Goal: Contribute content

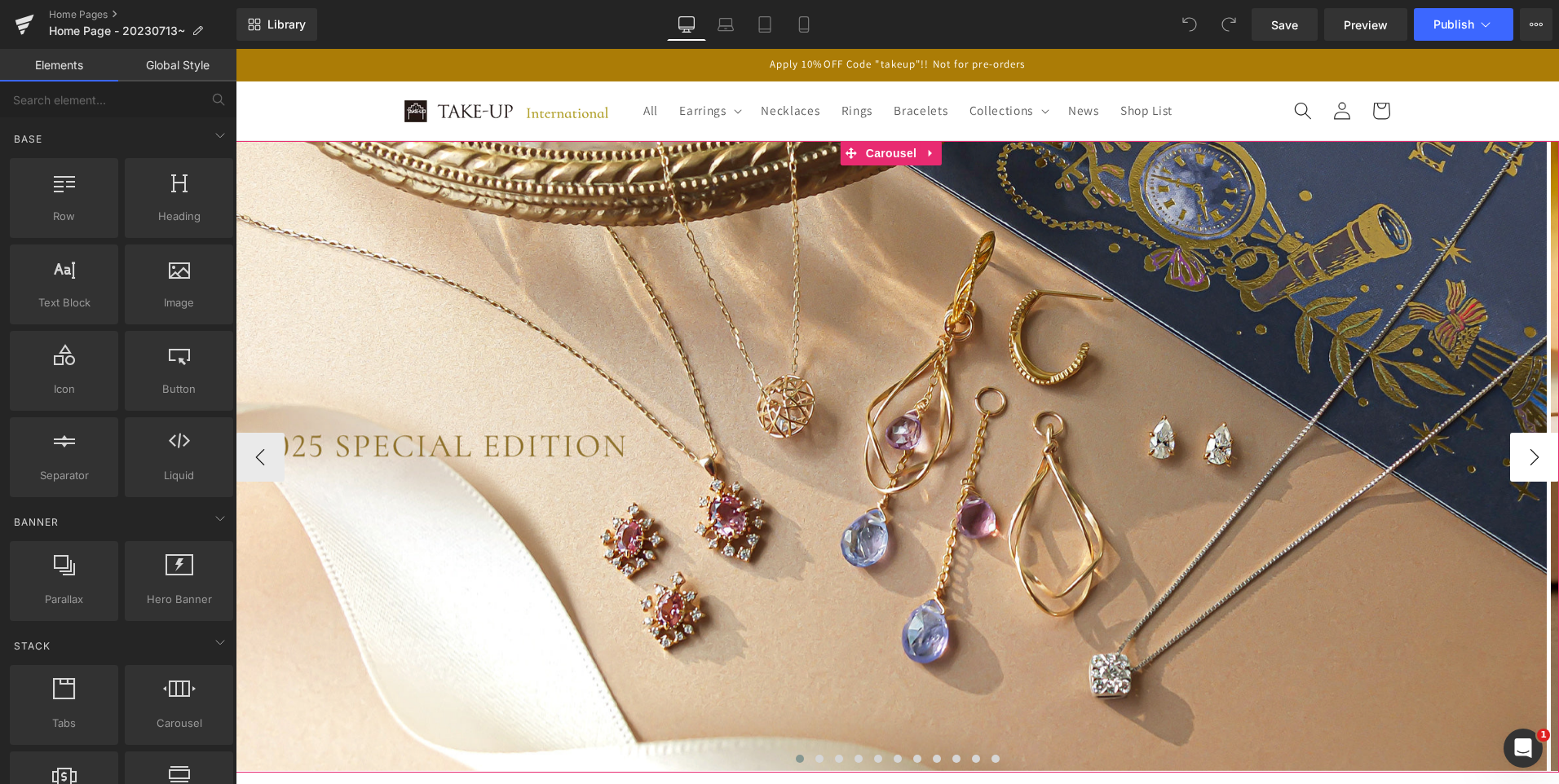
click at [1524, 456] on button "›" at bounding box center [1535, 457] width 49 height 49
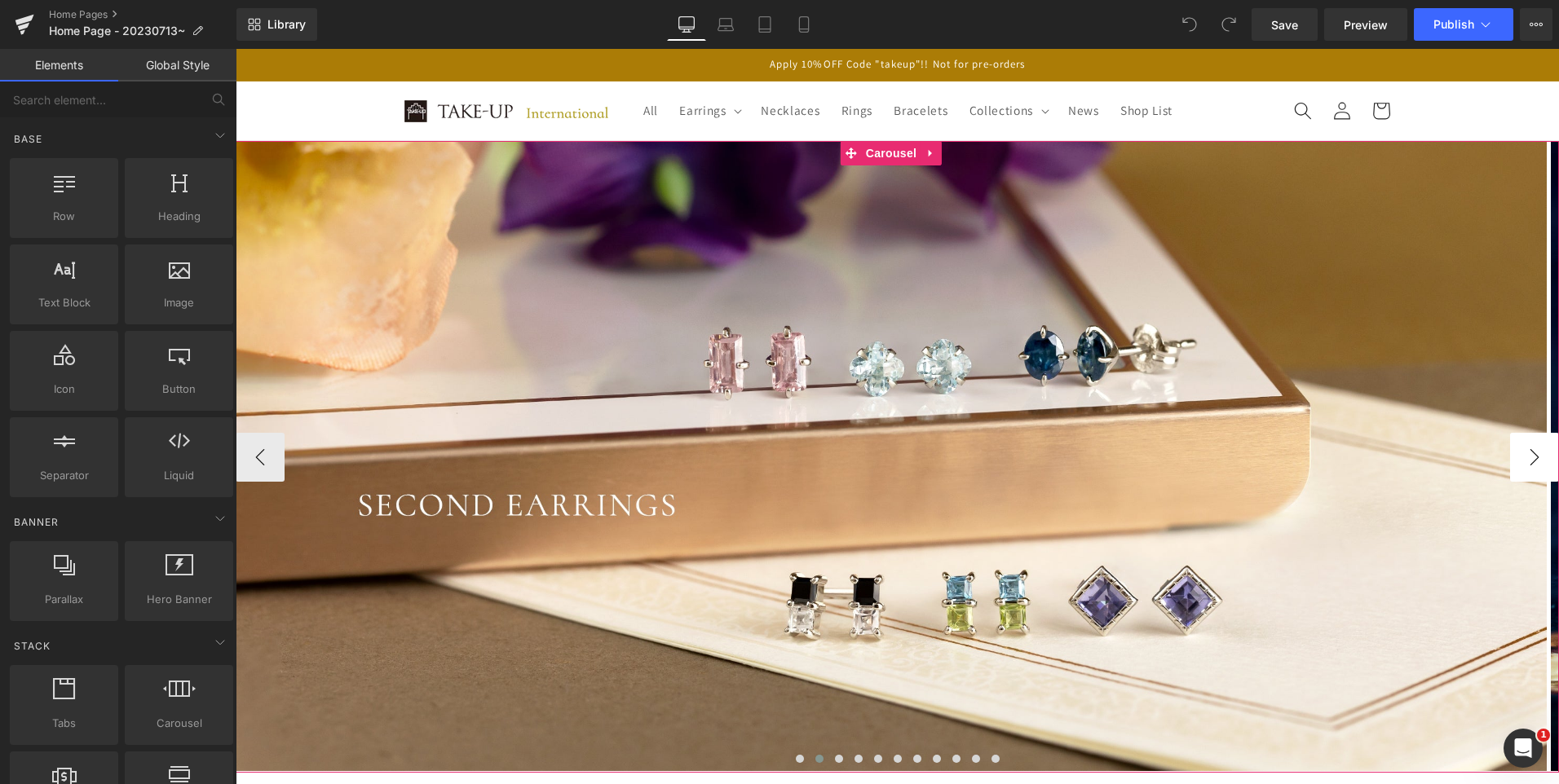
click at [1524, 456] on button "›" at bounding box center [1535, 457] width 49 height 49
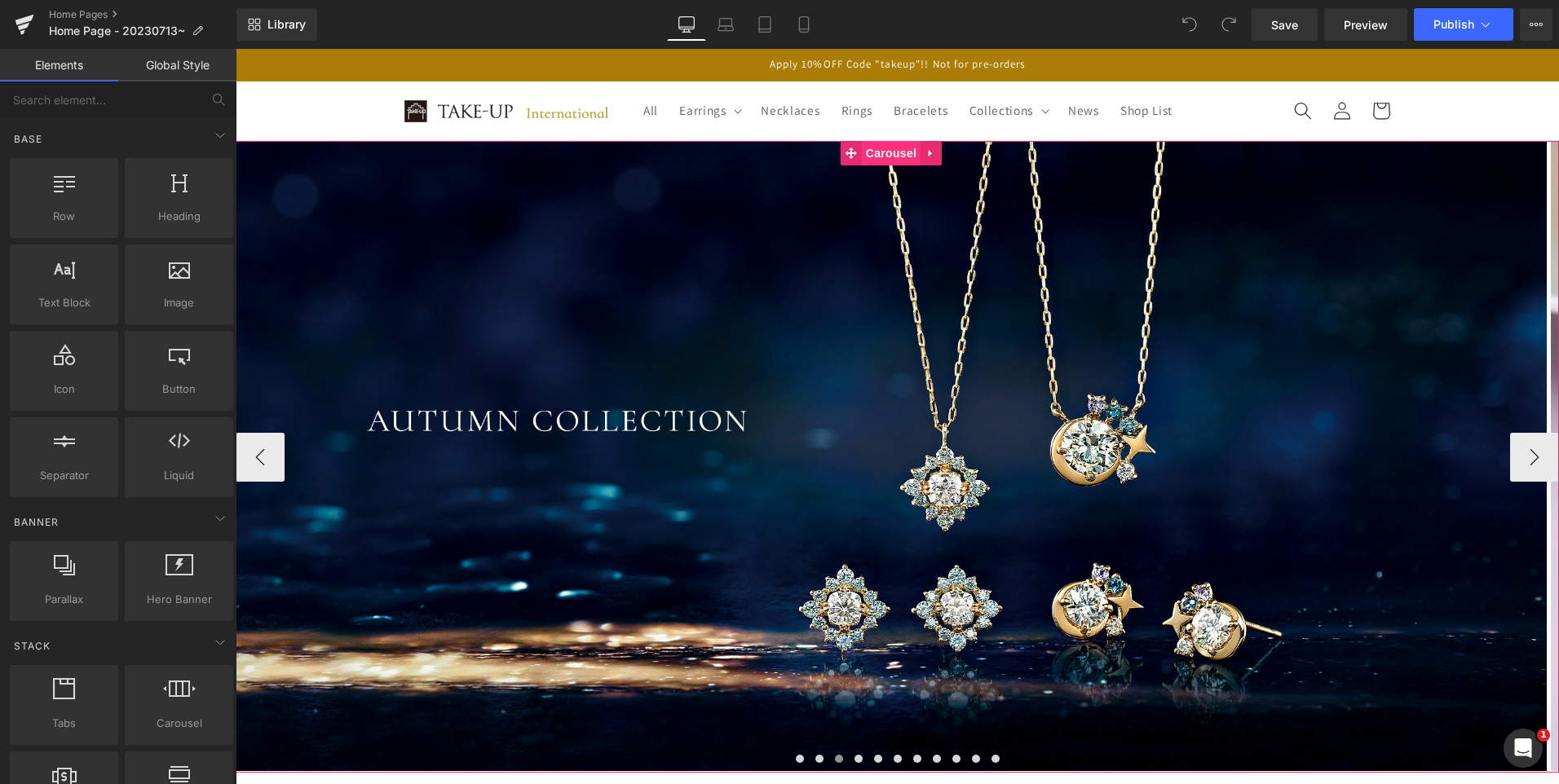
click at [895, 156] on span "Carousel" at bounding box center [891, 152] width 59 height 24
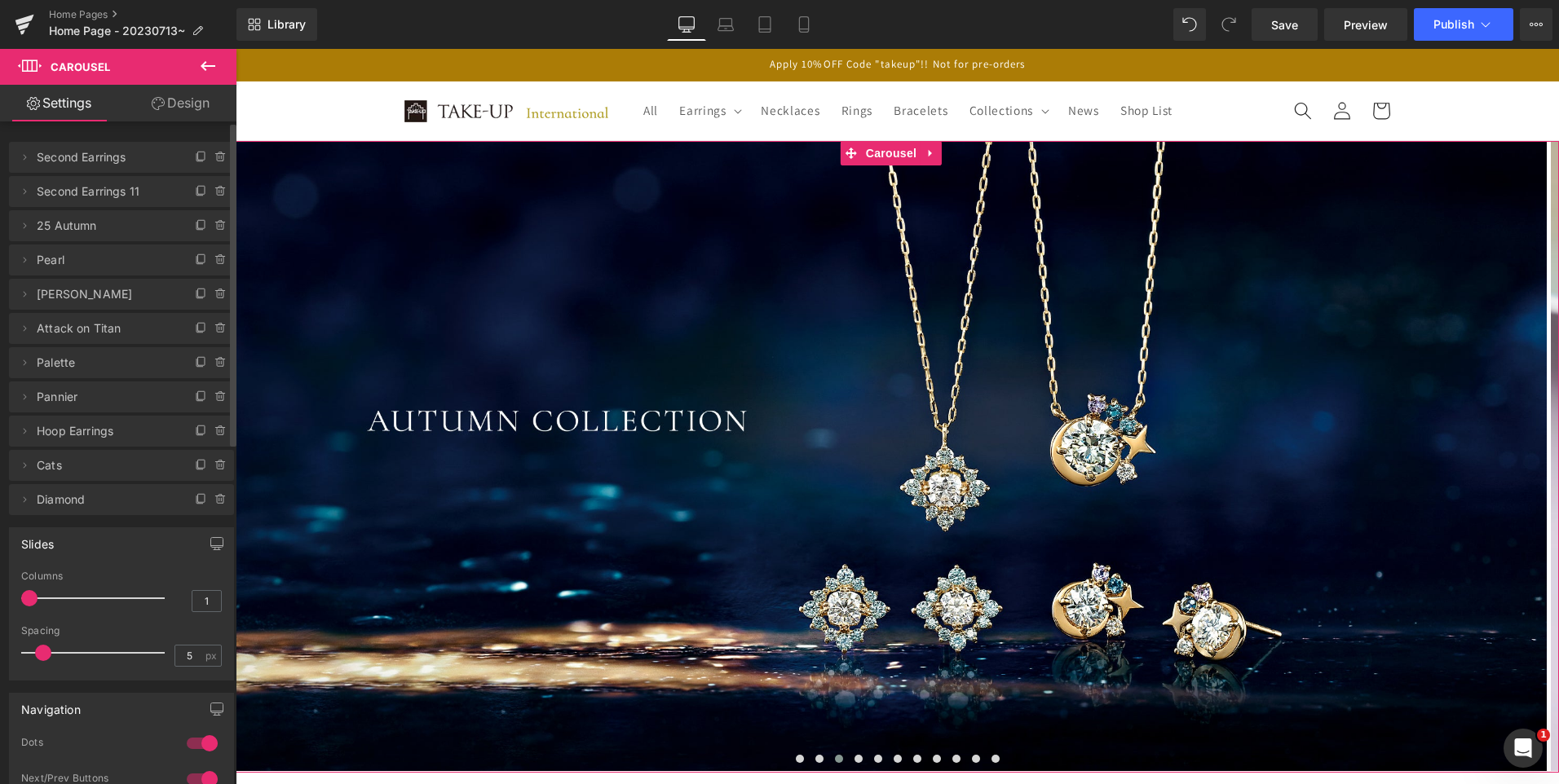
click at [97, 162] on span "Second Earrings" at bounding box center [104, 157] width 137 height 31
click at [80, 161] on span "Second Earrings" at bounding box center [104, 157] width 137 height 31
click at [28, 160] on icon at bounding box center [25, 157] width 13 height 13
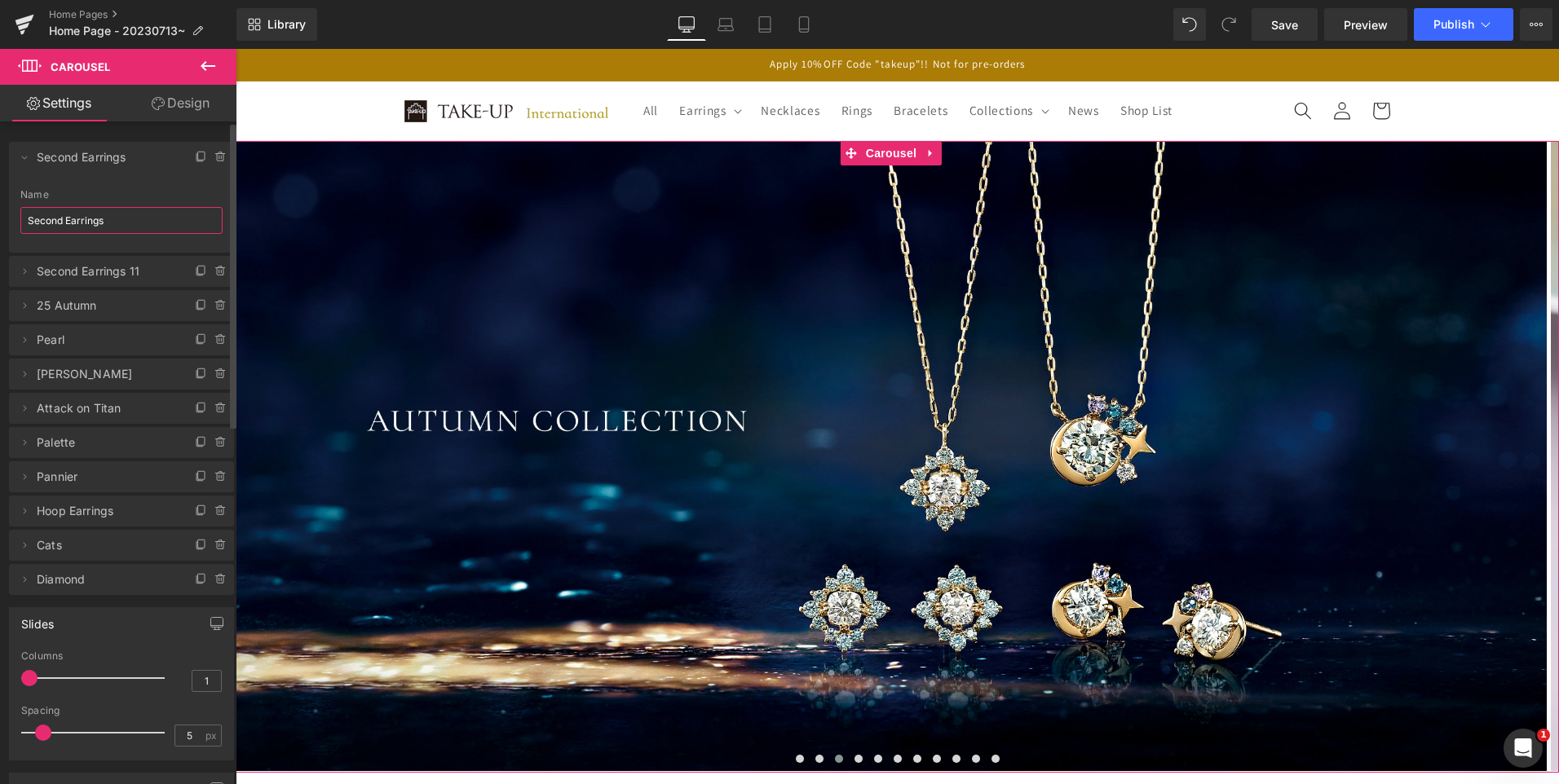
click at [79, 212] on input "Second Earrings" at bounding box center [121, 220] width 202 height 27
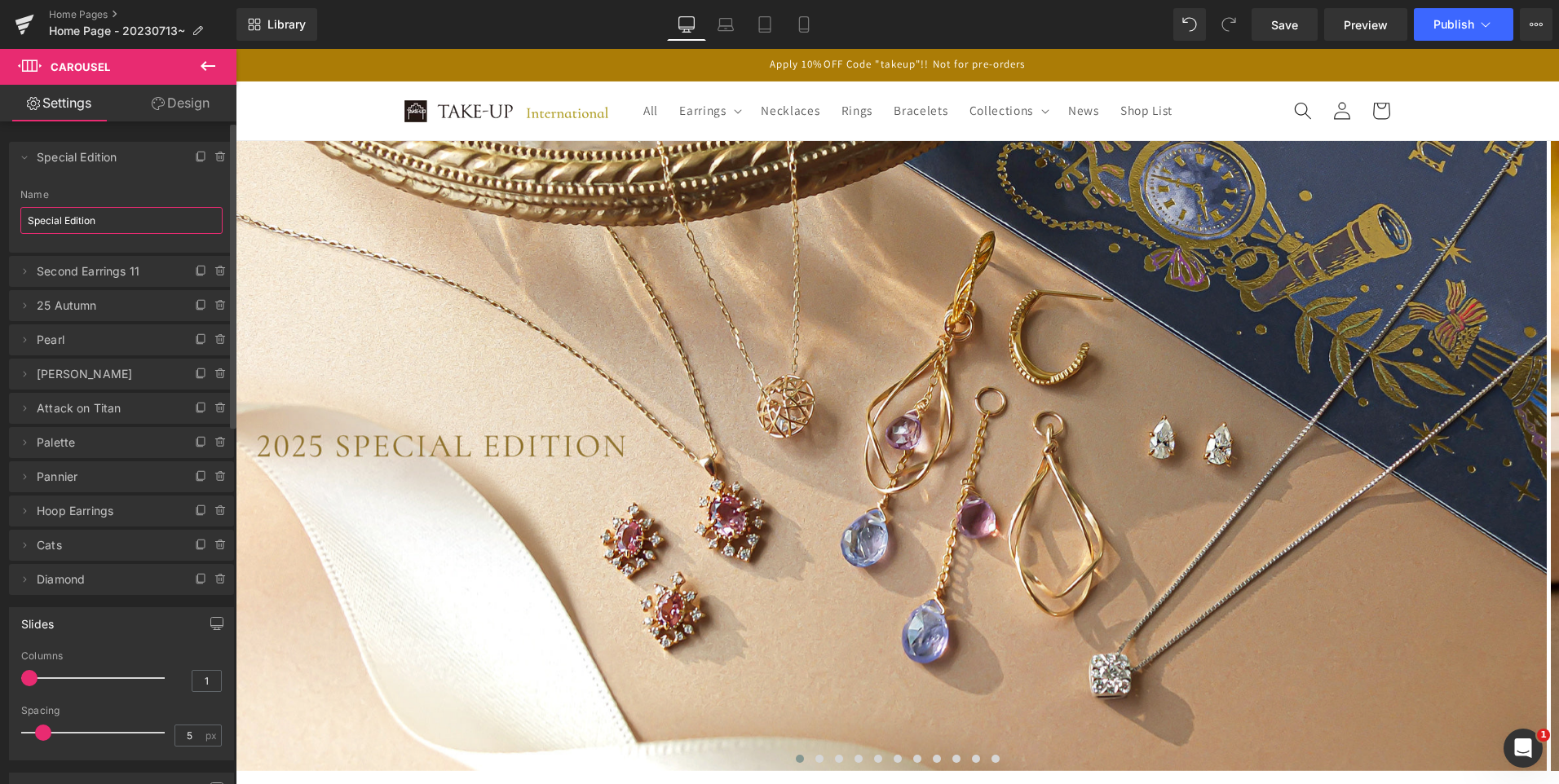
type input "Special Edition"
click at [107, 182] on li "Delete Cancel Special Edition Second Earrings Name Special Edition" at bounding box center [122, 197] width 225 height 111
click at [140, 180] on li "Delete Cancel Special Edition Second Earrings Name Special Edition" at bounding box center [122, 197] width 225 height 111
click at [135, 188] on li "Delete Cancel Special Edition Second Earrings Name Special Edition" at bounding box center [122, 197] width 225 height 111
click at [114, 272] on span "Second Earrings 11" at bounding box center [104, 271] width 137 height 31
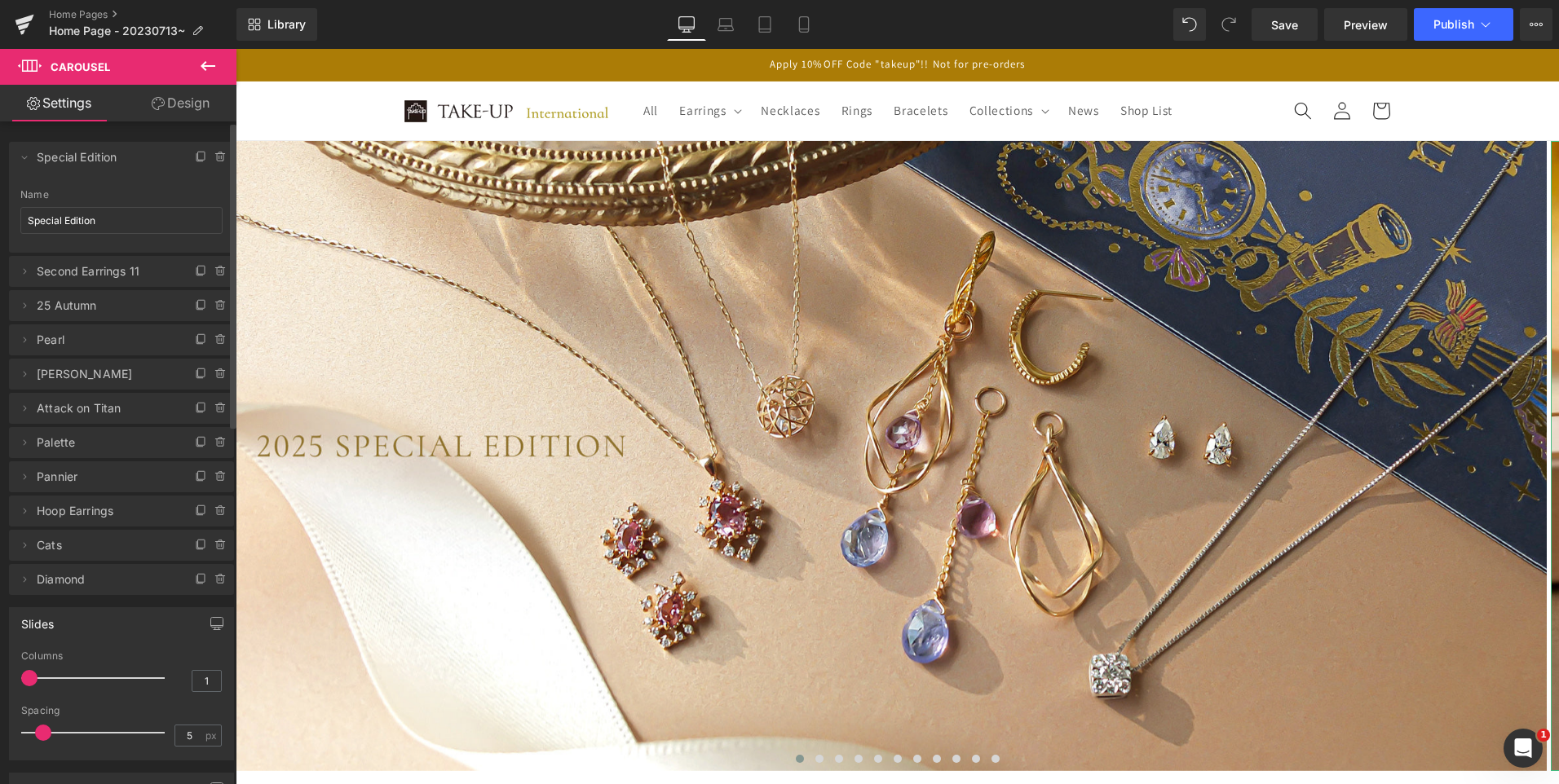
click at [140, 275] on span "Second Earrings 11" at bounding box center [104, 271] width 137 height 31
click at [28, 269] on icon at bounding box center [25, 271] width 13 height 13
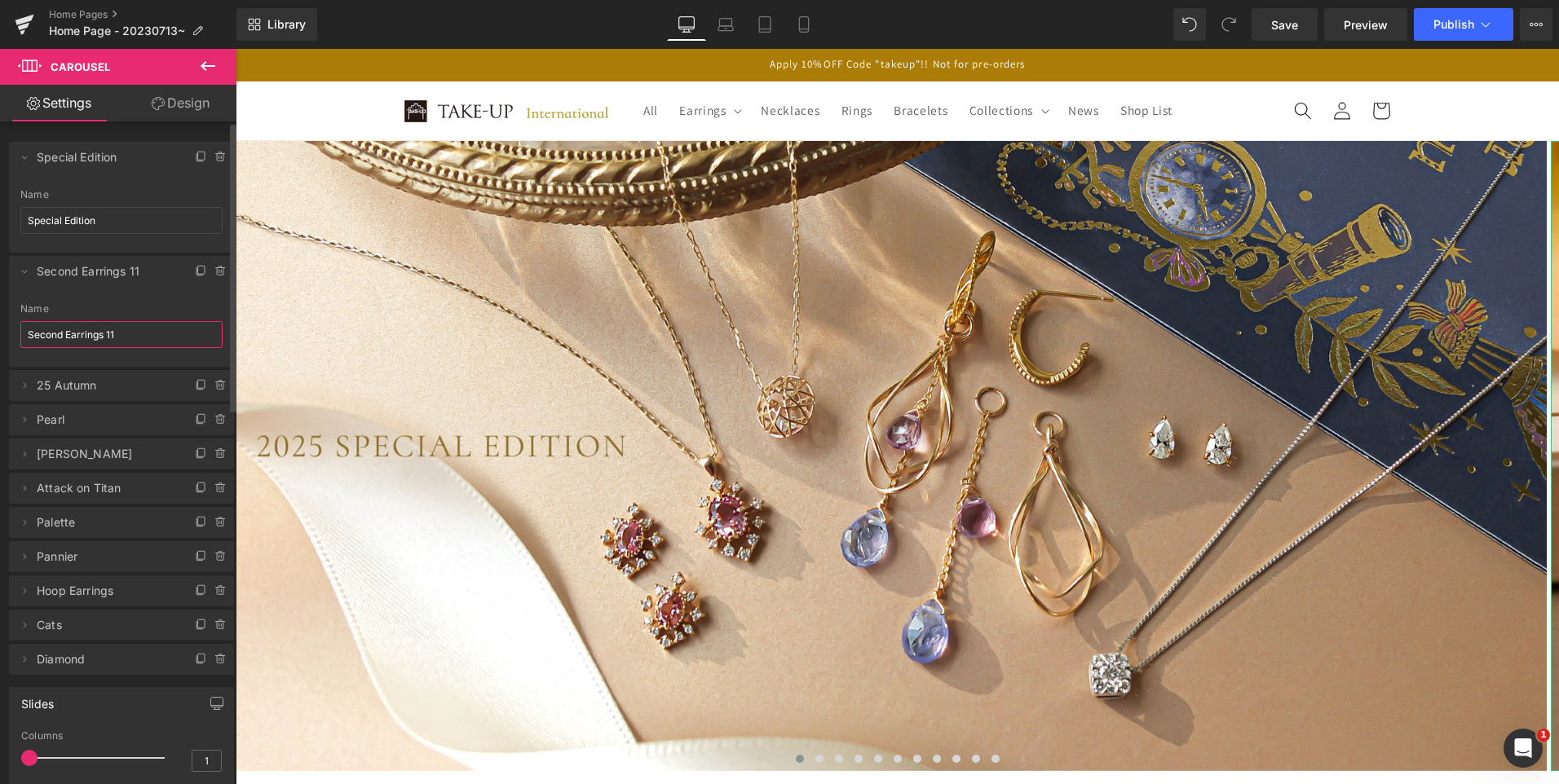
click at [138, 329] on input "Second Earrings 11" at bounding box center [121, 335] width 202 height 27
type input "Second Earrings"
click at [27, 220] on input "Special Edition" at bounding box center [121, 220] width 202 height 27
click at [174, 218] on input "25 Special Edition" at bounding box center [121, 220] width 202 height 27
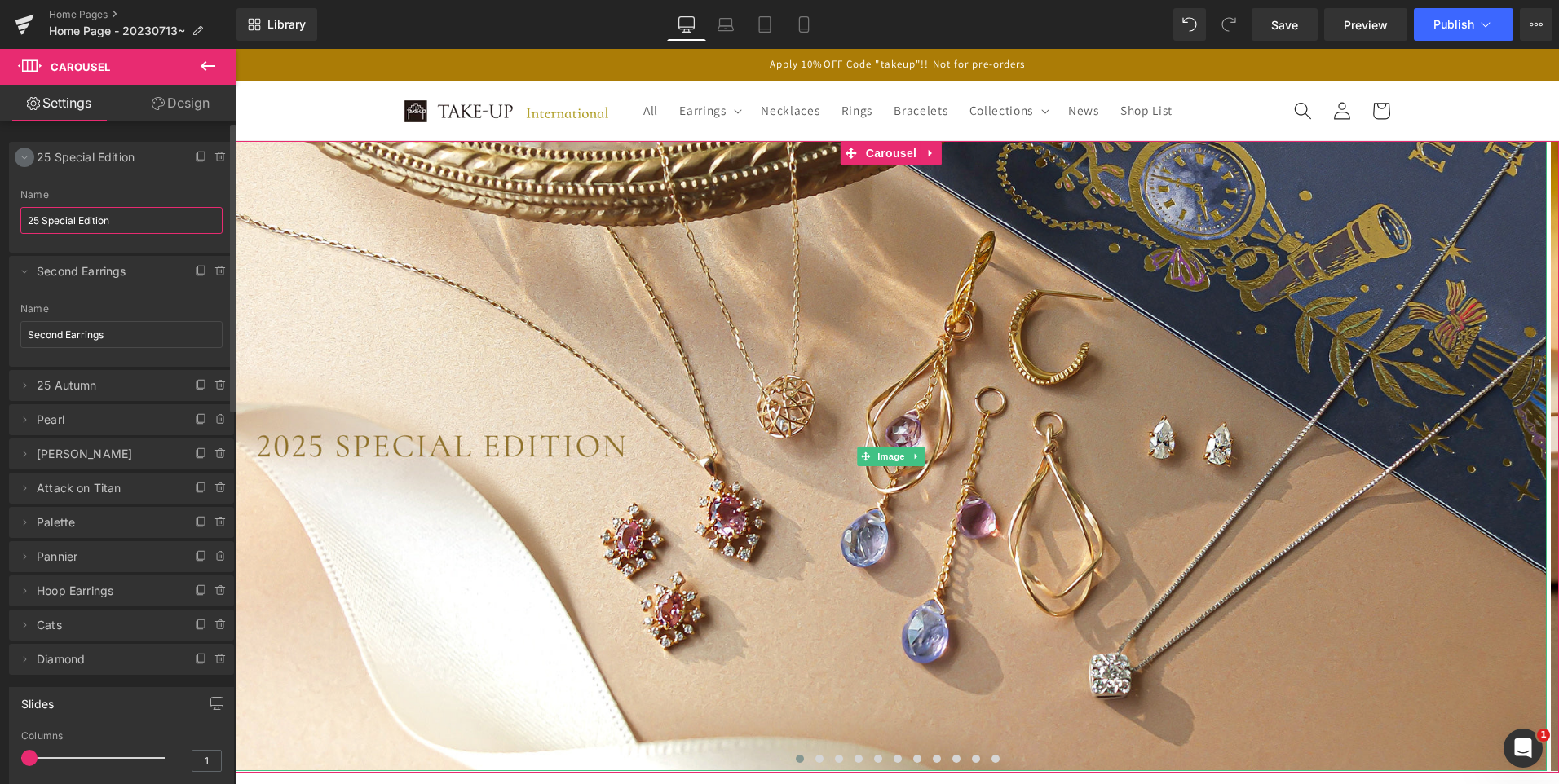
type input "25 Special Edition"
click at [23, 154] on icon at bounding box center [25, 157] width 13 height 13
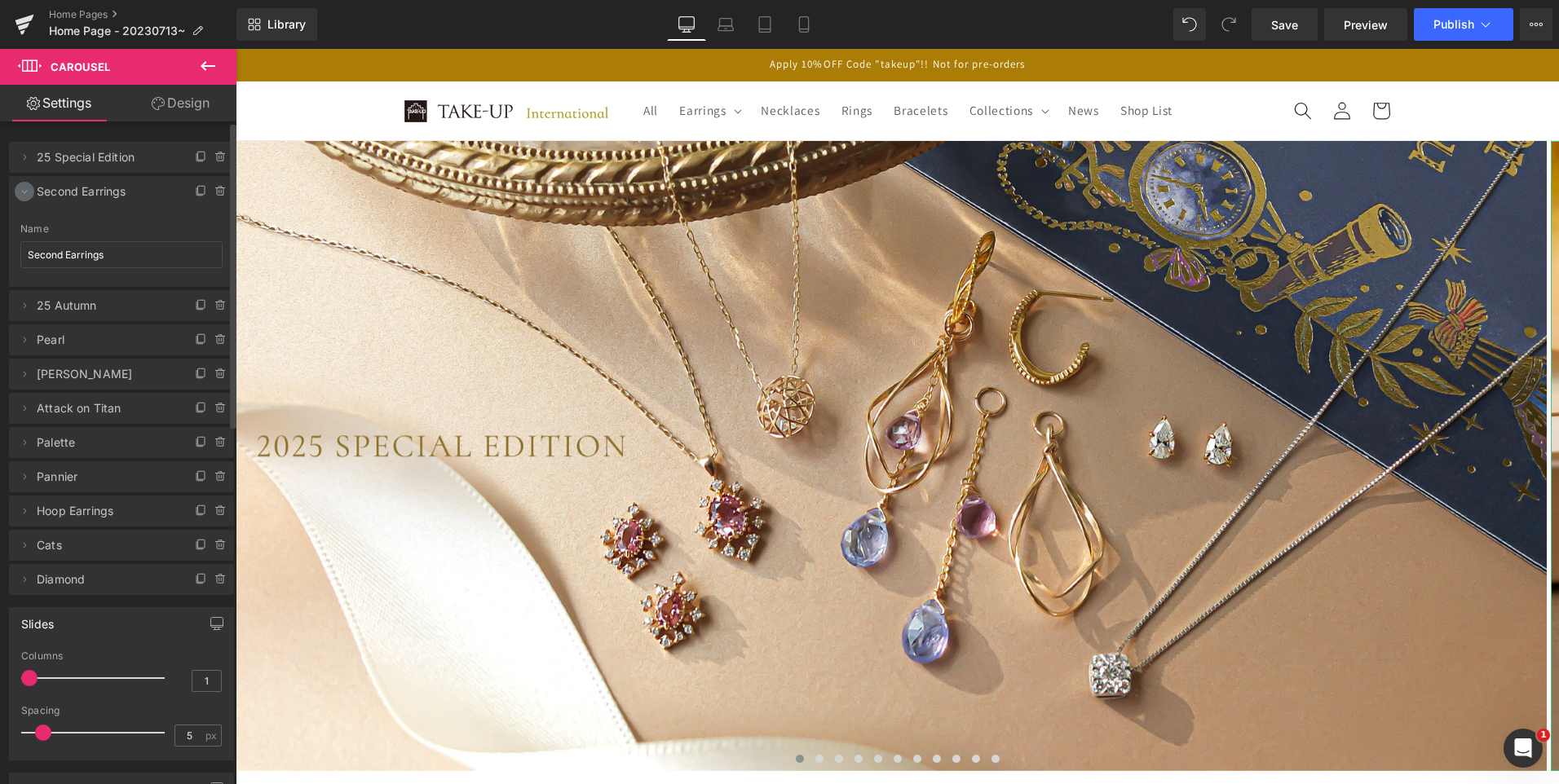
click at [24, 190] on icon at bounding box center [25, 191] width 13 height 13
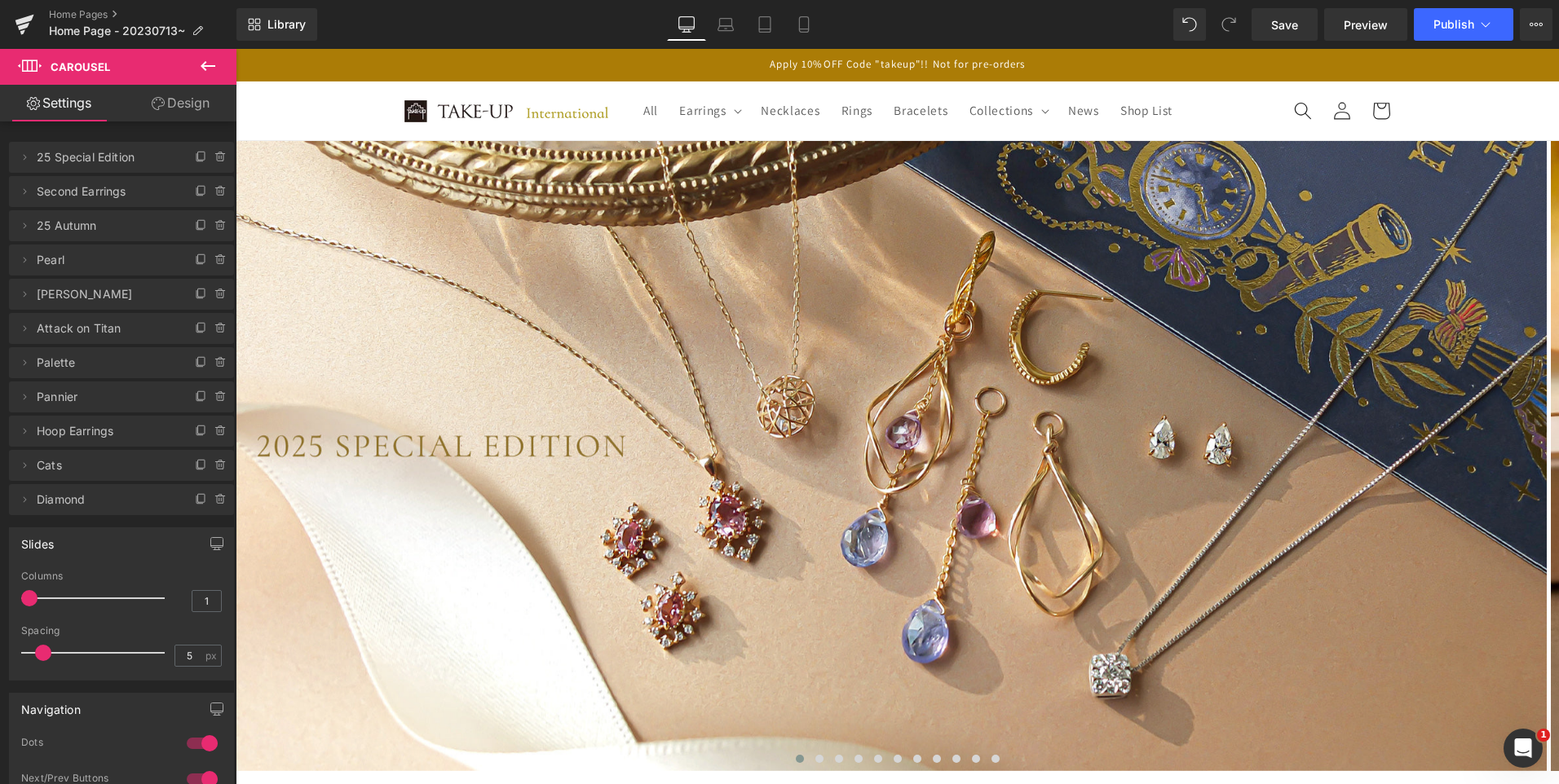
click at [1082, 64] on p "Apply 10%OFF Code "takeup"!! Not for pre-orders" at bounding box center [898, 64] width 987 height 32
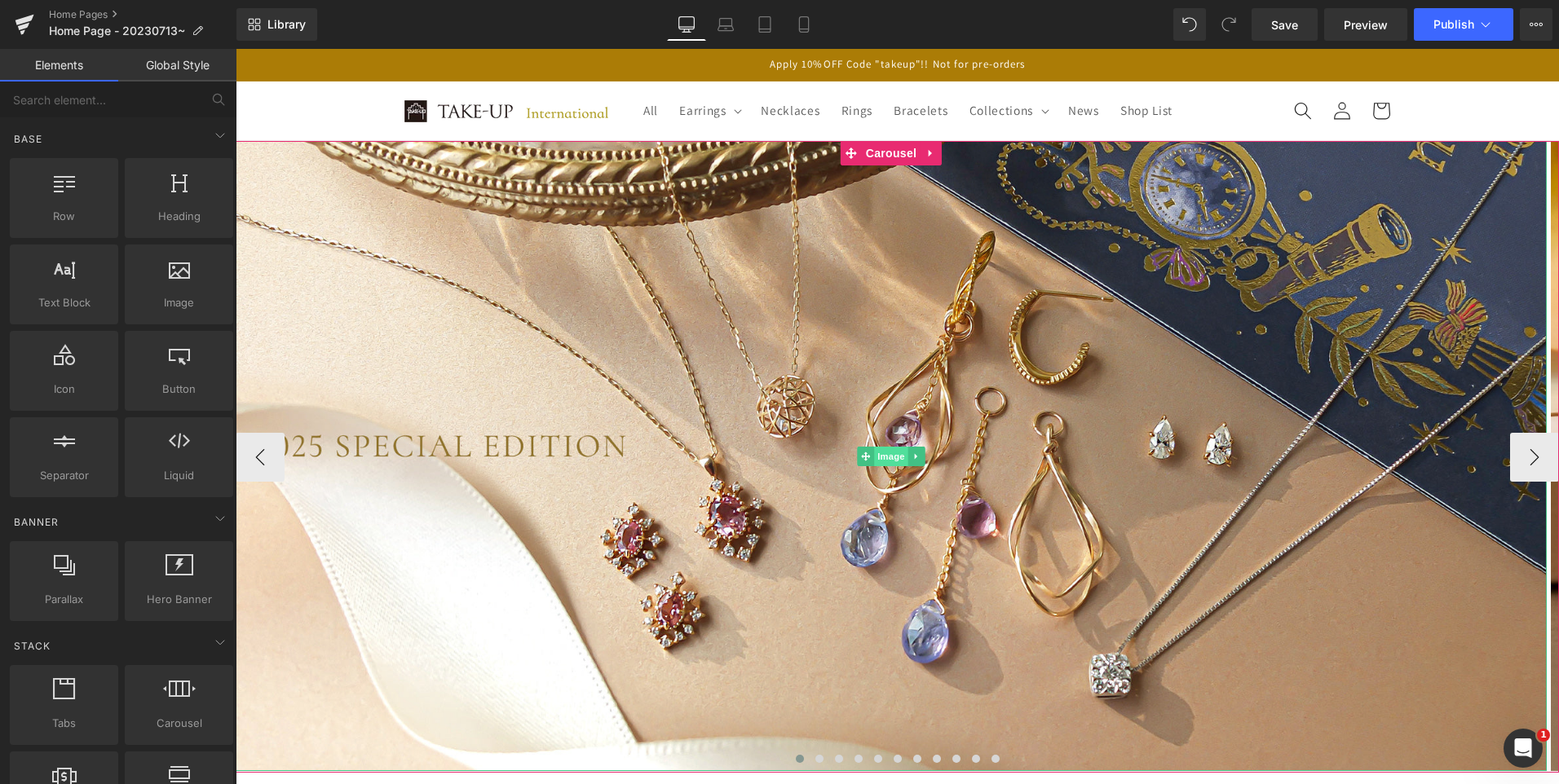
click at [893, 452] on span "Image" at bounding box center [892, 456] width 35 height 20
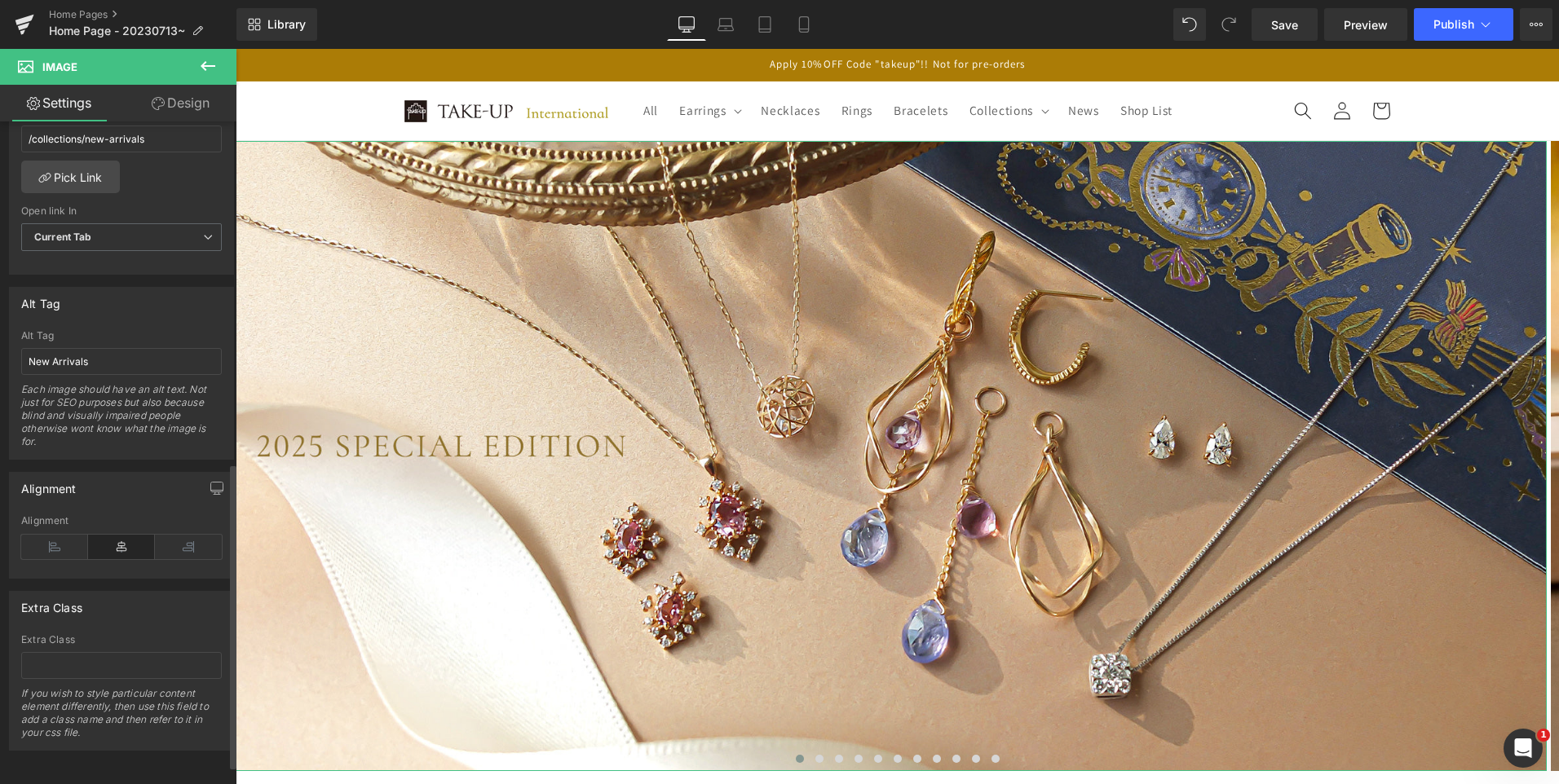
scroll to position [783, 0]
click at [58, 351] on input "New Arrivals" at bounding box center [121, 362] width 201 height 27
click at [94, 349] on input "New Arrivals" at bounding box center [121, 362] width 201 height 27
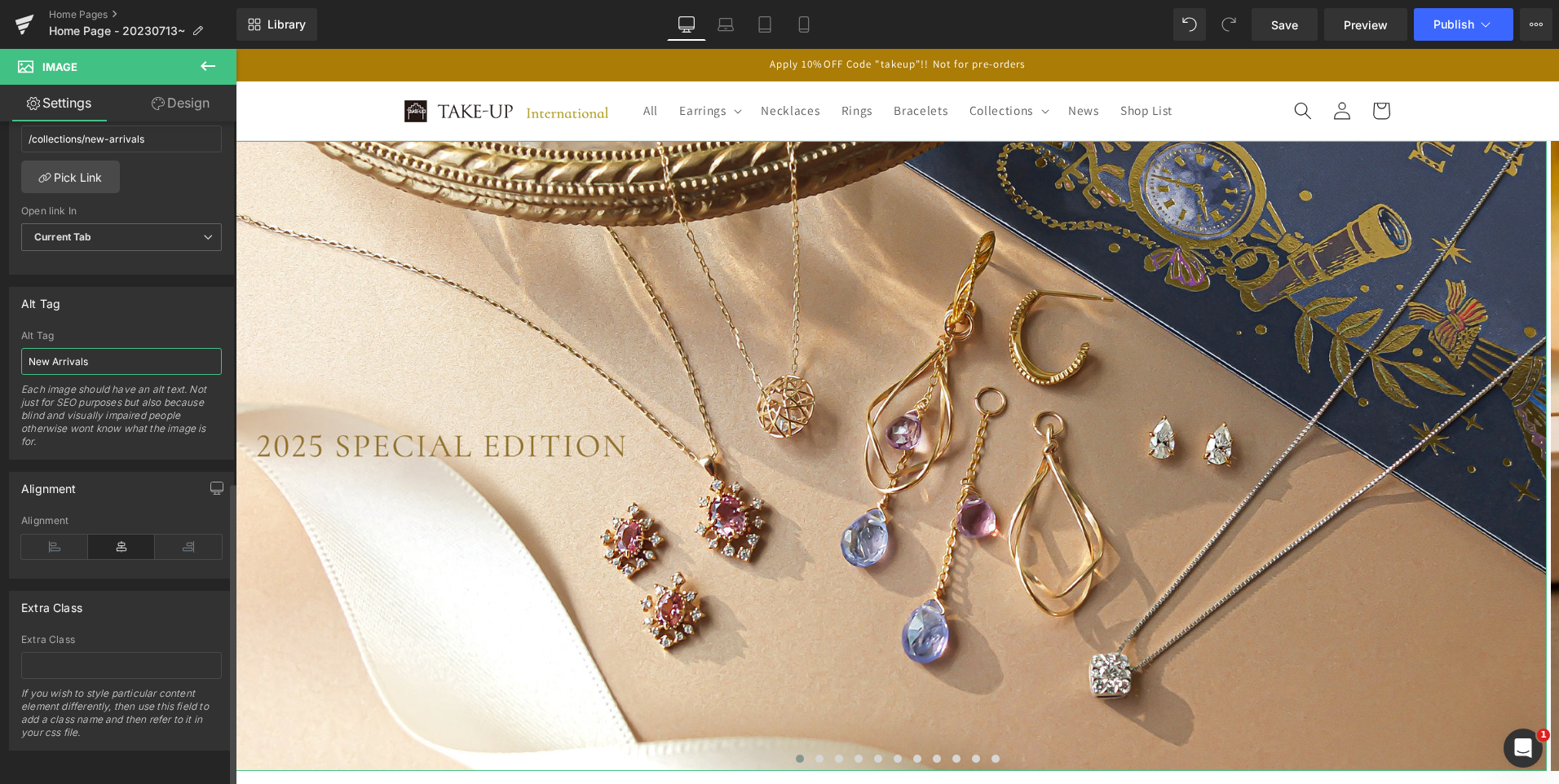
click at [94, 349] on input "New Arrivals" at bounding box center [121, 362] width 201 height 27
type input "2025 Special Edition"
click at [802, 26] on icon at bounding box center [804, 24] width 16 height 16
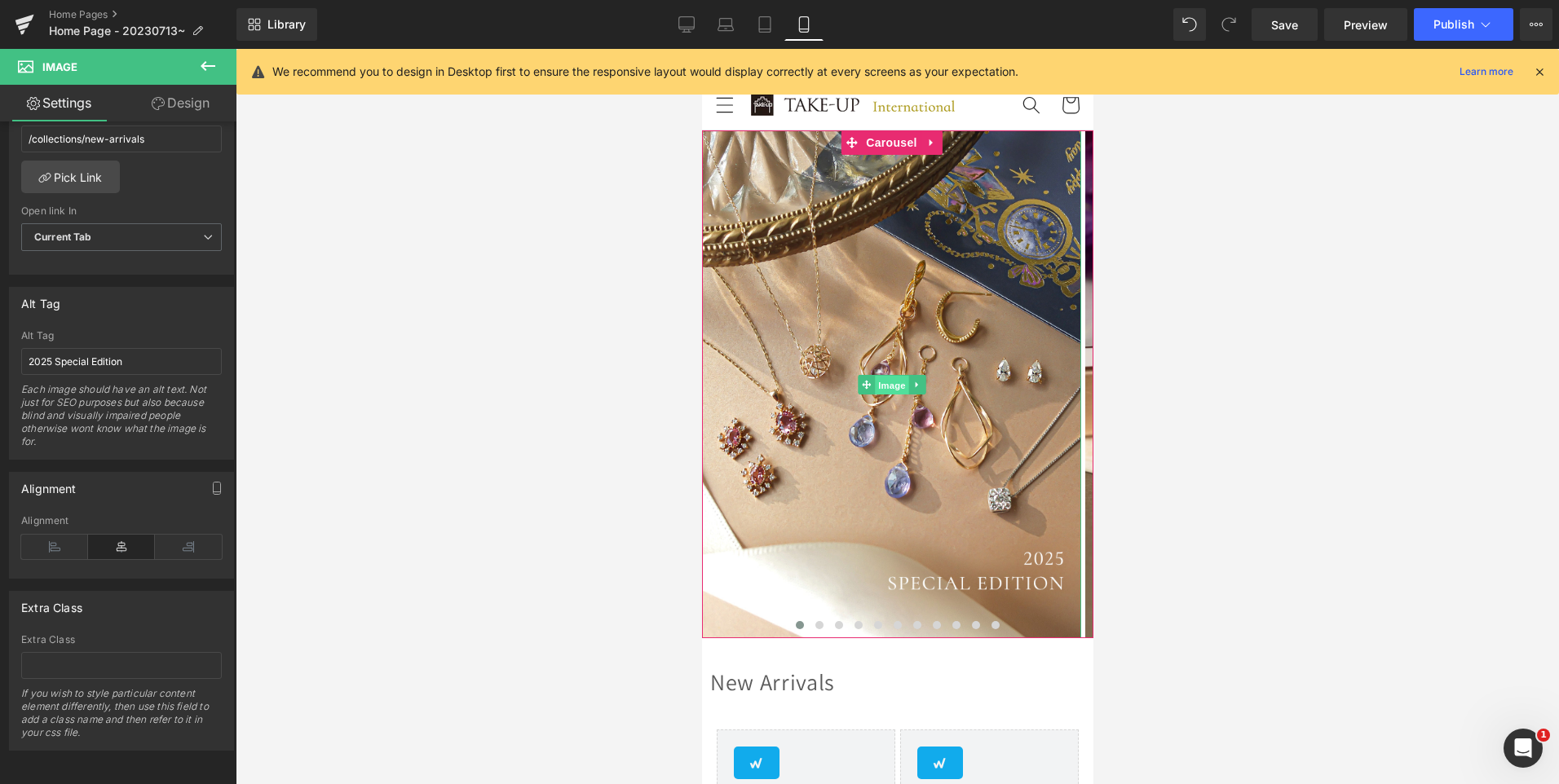
click at [893, 387] on span "Image" at bounding box center [892, 385] width 35 height 20
click at [113, 348] on input "New Arrivals" at bounding box center [121, 362] width 201 height 27
paste input "2025 Special Edition"
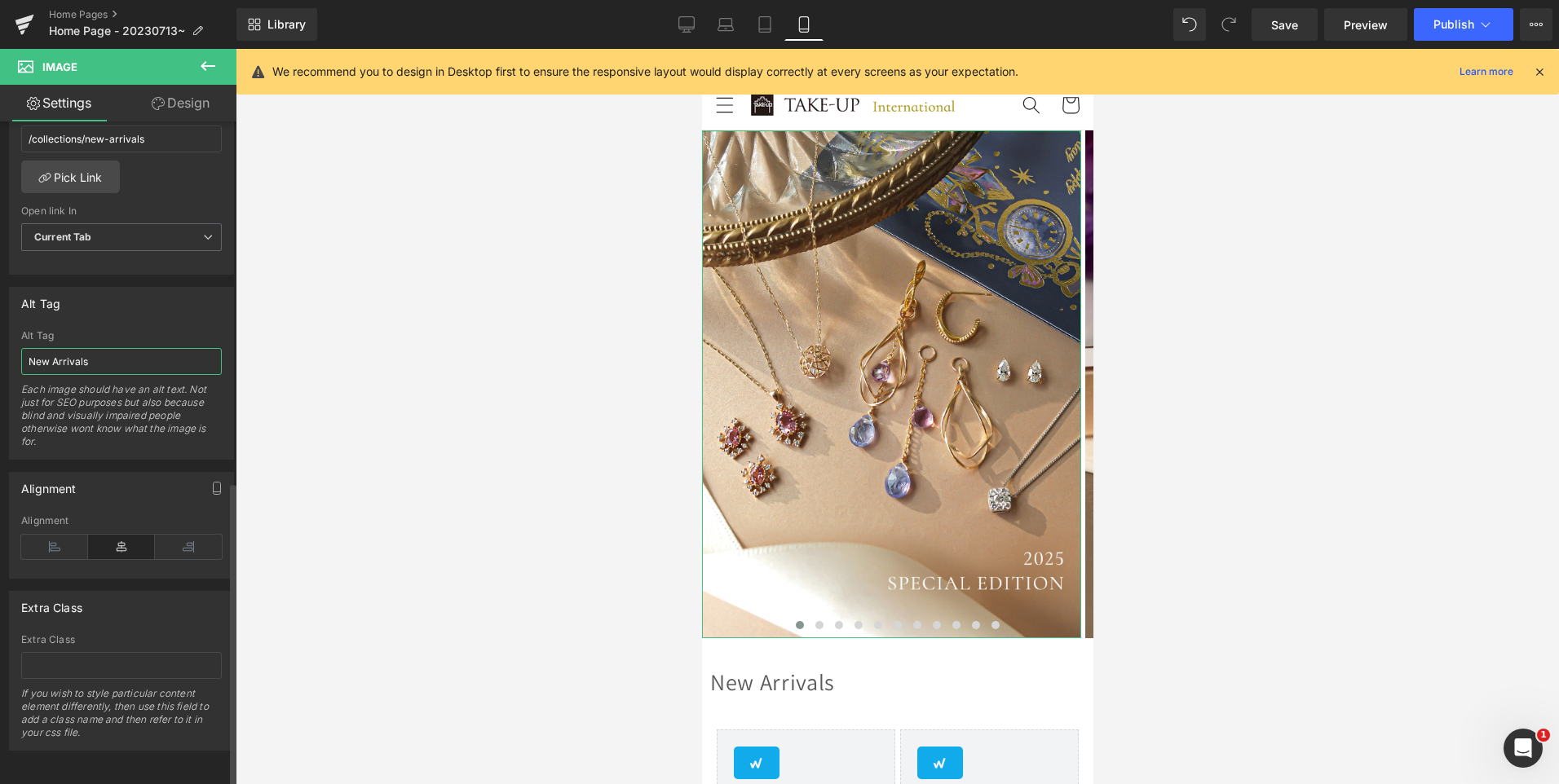
type input "2025 Special Edition"
click at [317, 405] on div at bounding box center [898, 416] width 1324 height 735
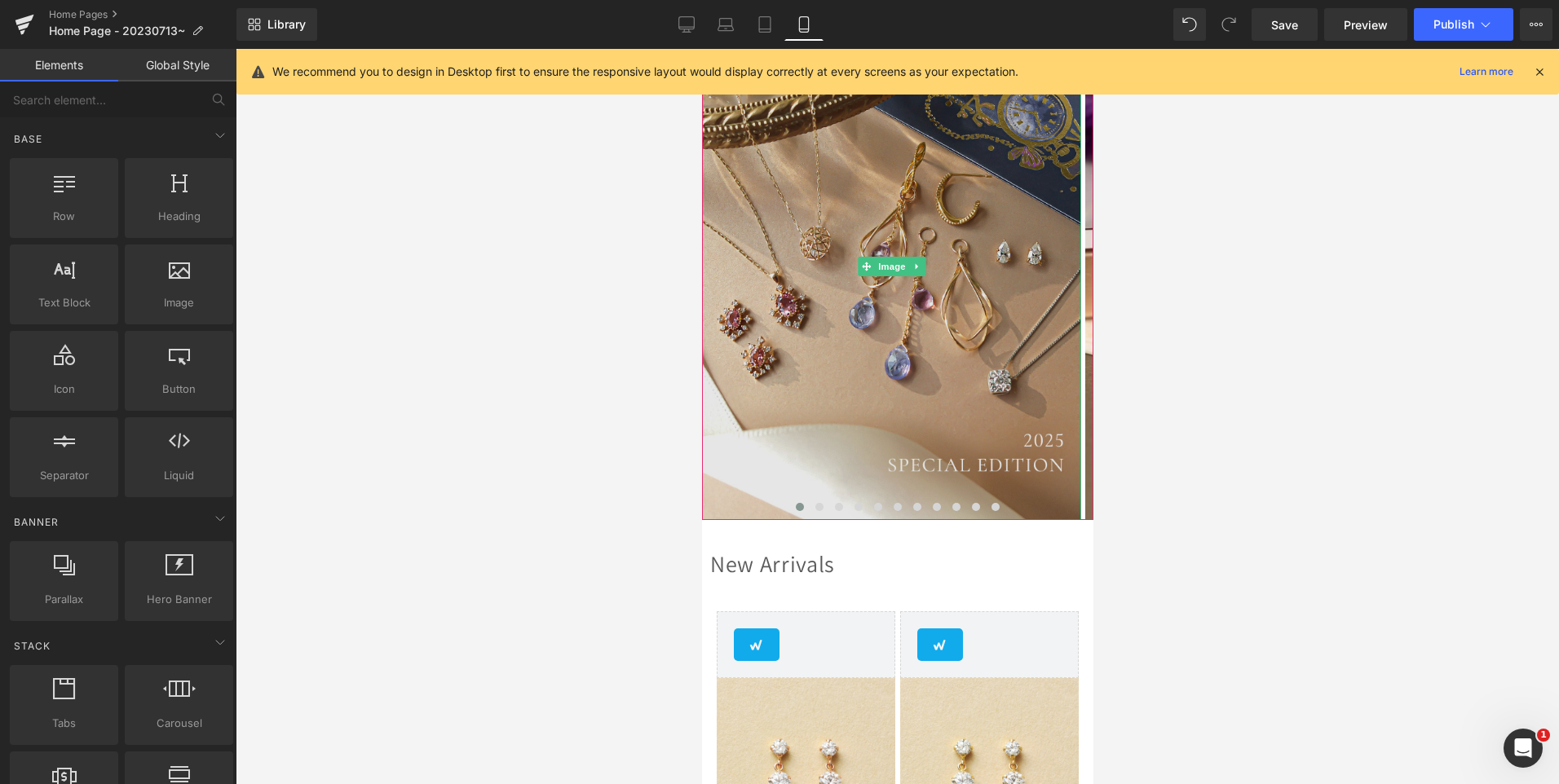
scroll to position [0, 0]
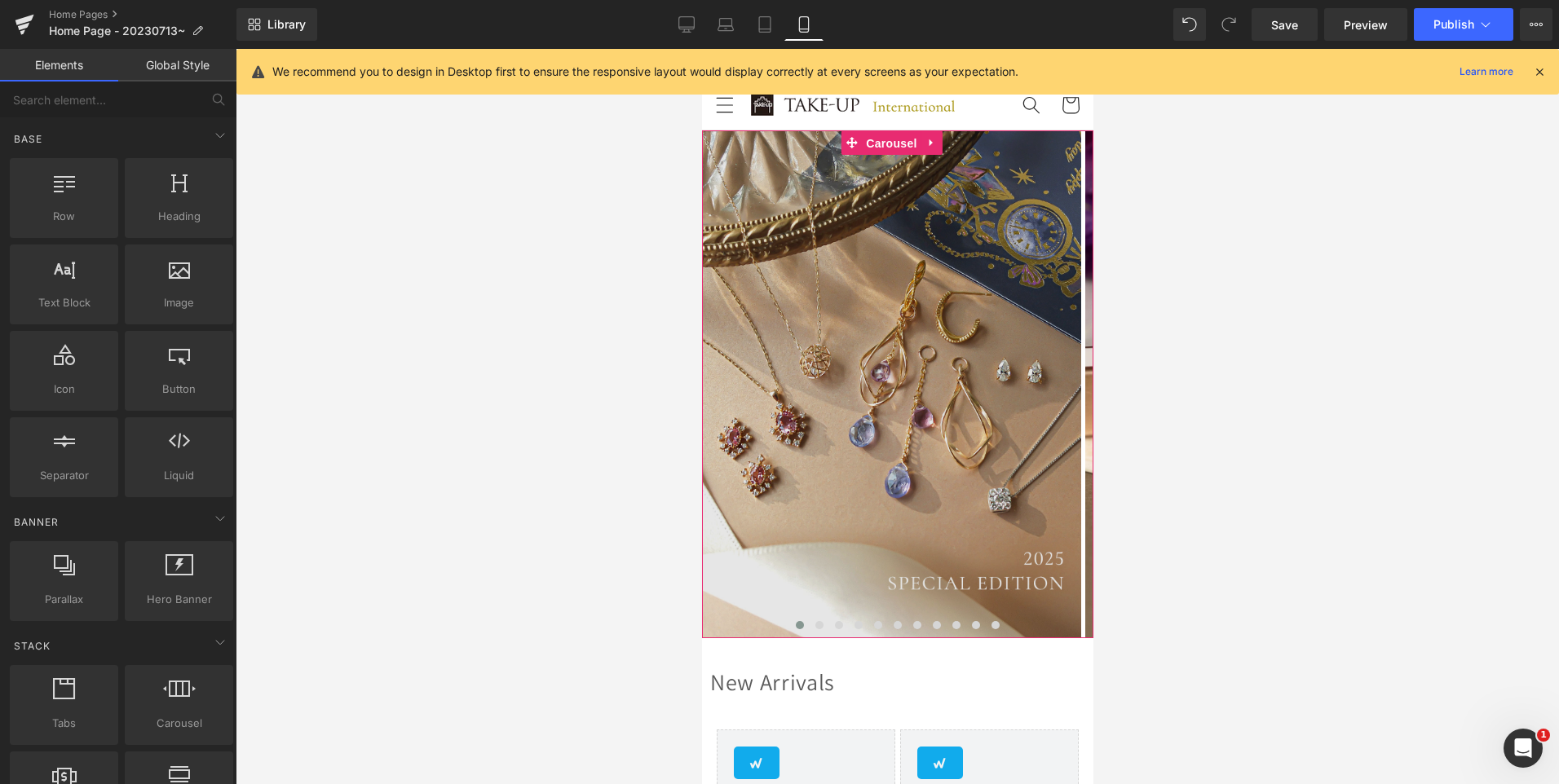
drag, startPoint x: 891, startPoint y: 147, endPoint x: 845, endPoint y: 197, distance: 67.9
click at [891, 147] on span "Carousel" at bounding box center [891, 143] width 59 height 24
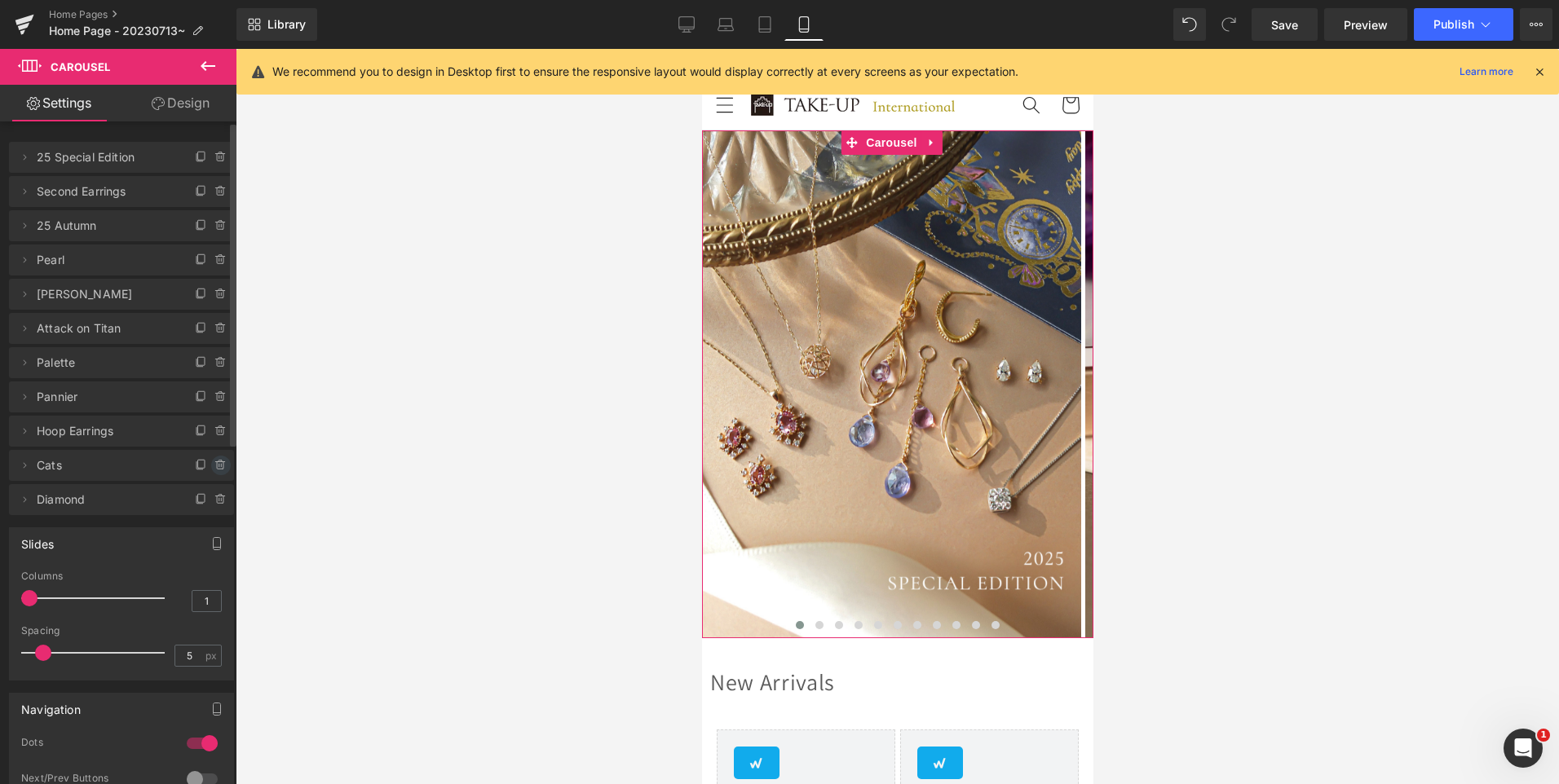
click at [214, 466] on icon at bounding box center [221, 466] width 13 height 13
click at [212, 466] on button "Delete" at bounding box center [203, 466] width 52 height 21
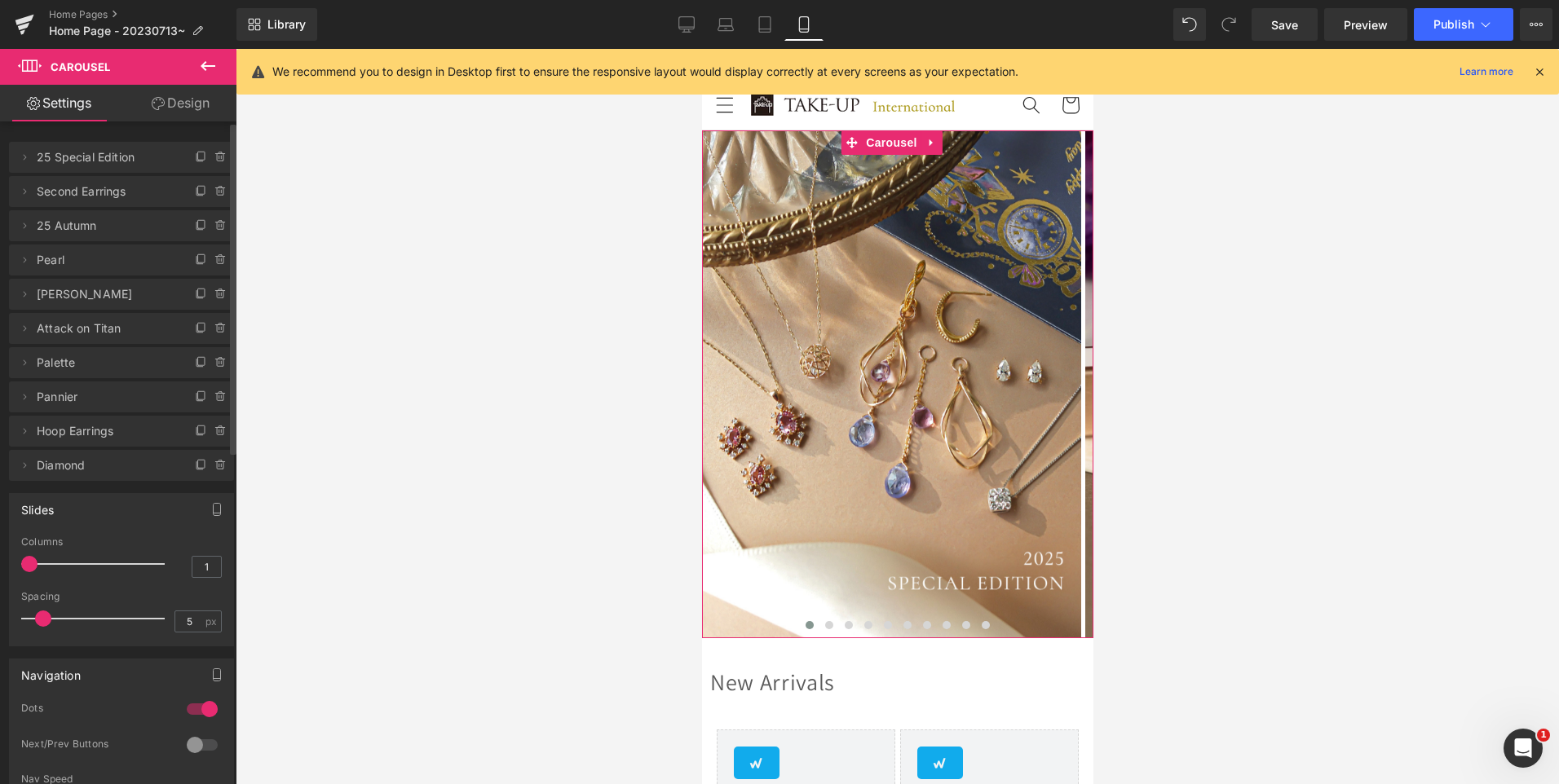
click at [214, 466] on icon at bounding box center [221, 466] width 13 height 13
click at [212, 466] on button "Delete" at bounding box center [203, 466] width 52 height 21
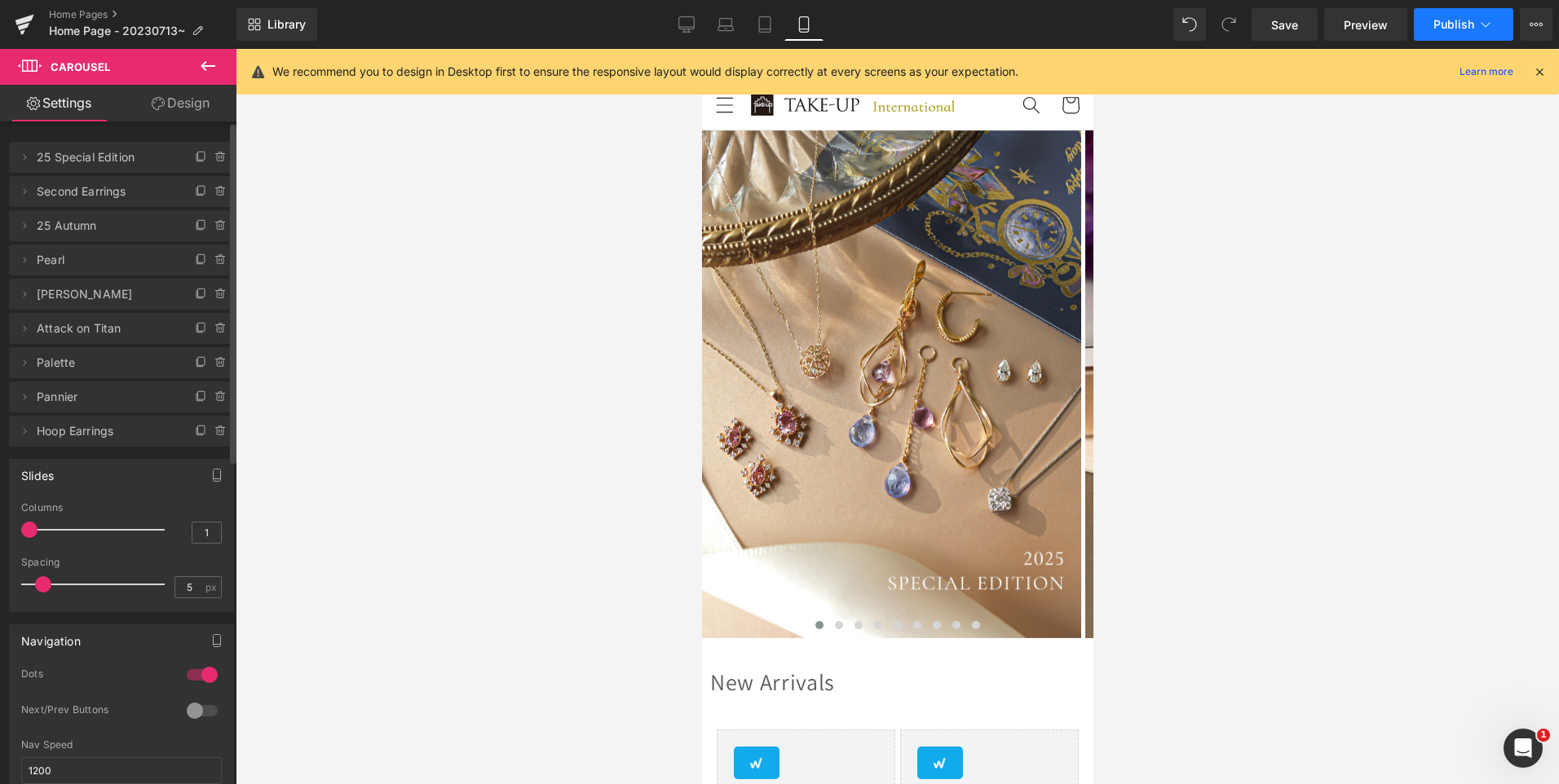
click at [1450, 24] on span "Publish" at bounding box center [1454, 24] width 41 height 13
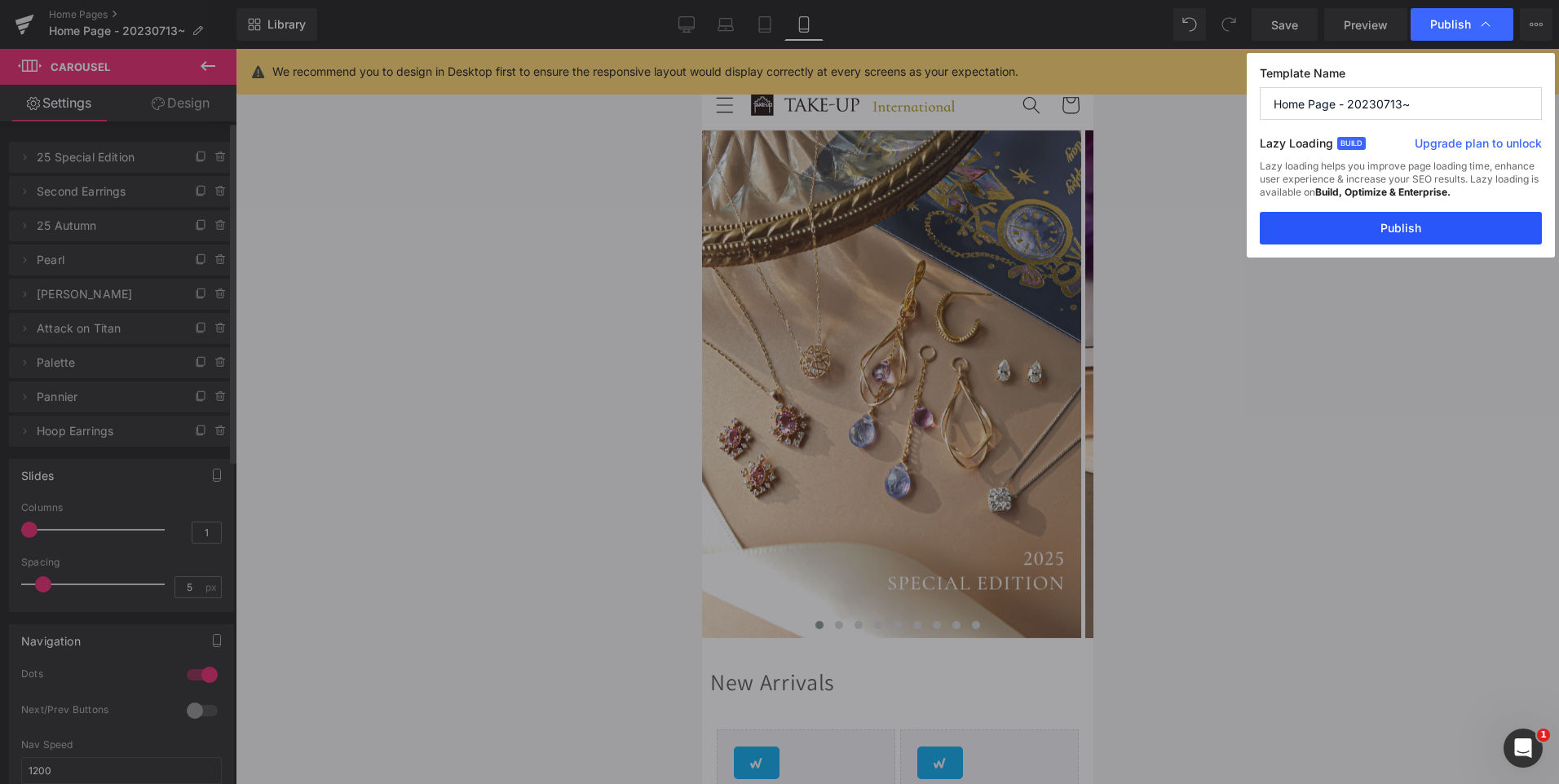
click at [1424, 221] on button "Publish" at bounding box center [1401, 229] width 282 height 33
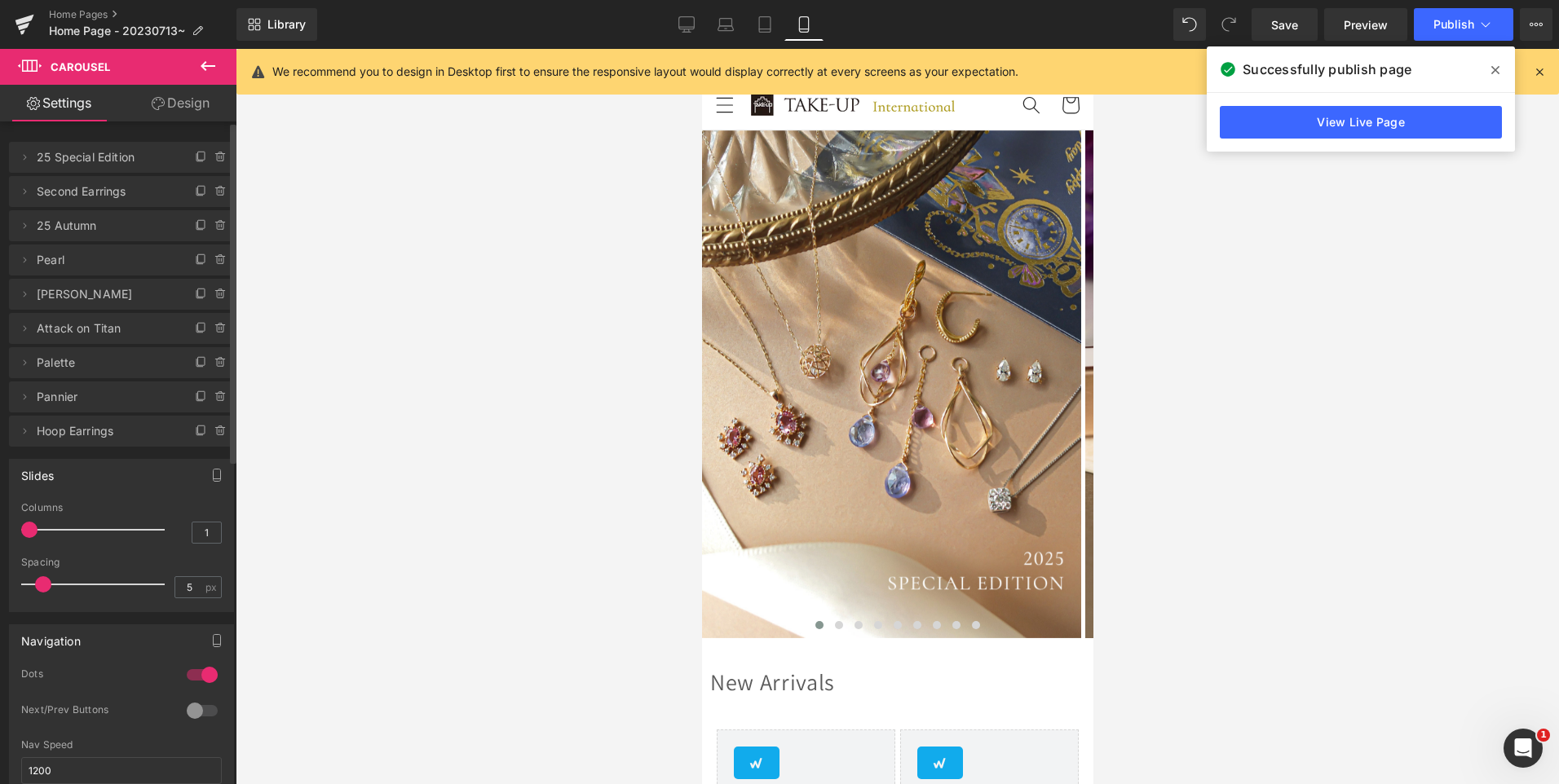
click at [490, 348] on div at bounding box center [898, 416] width 1324 height 735
